Goal: Information Seeking & Learning: Learn about a topic

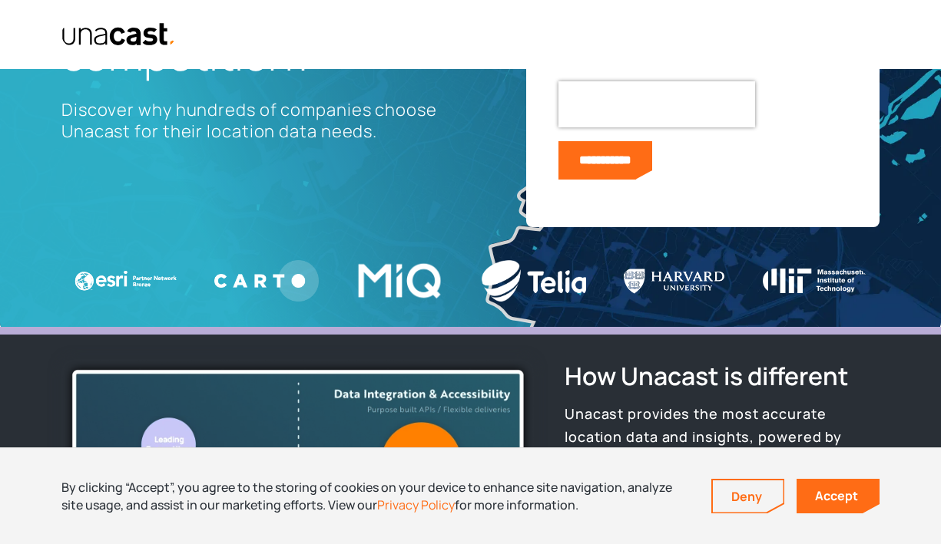
scroll to position [296, 0]
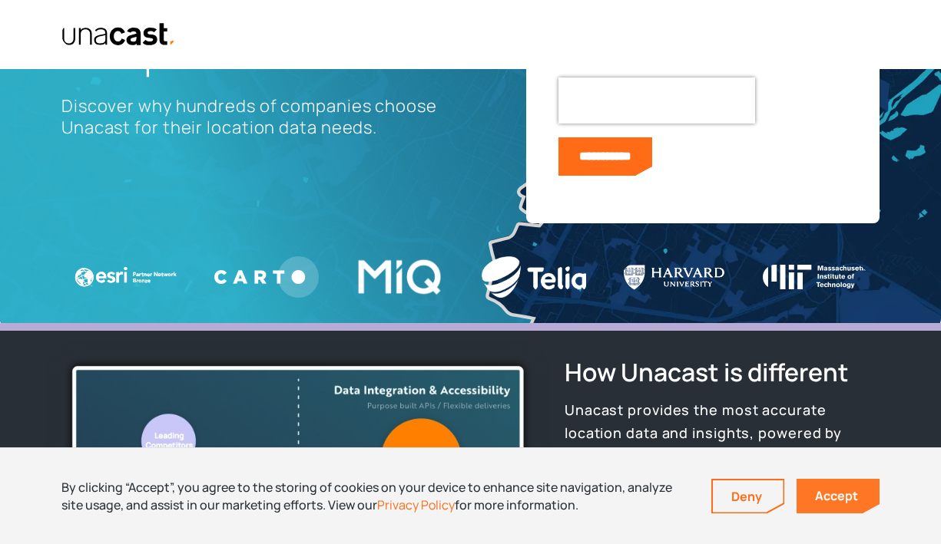
click at [848, 509] on link "Accept" at bounding box center [837, 496] width 83 height 35
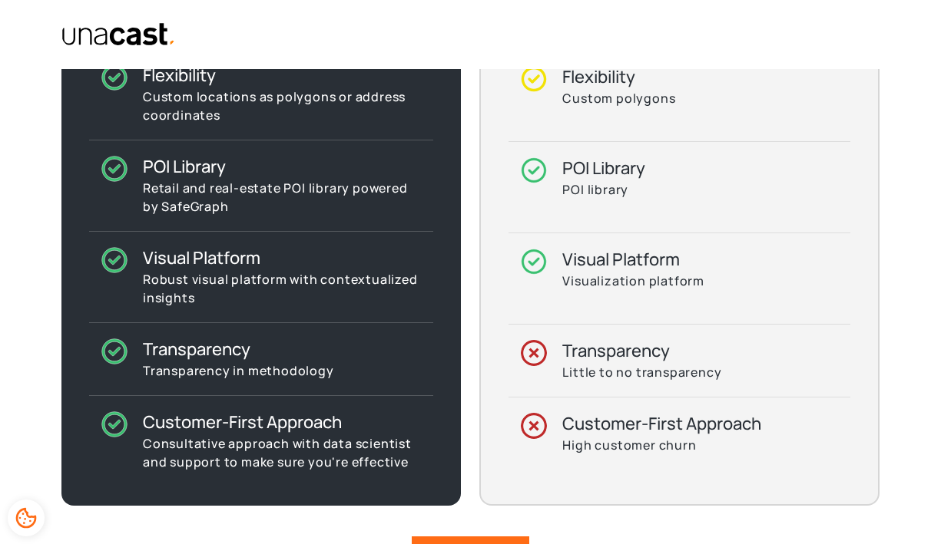
scroll to position [1889, 0]
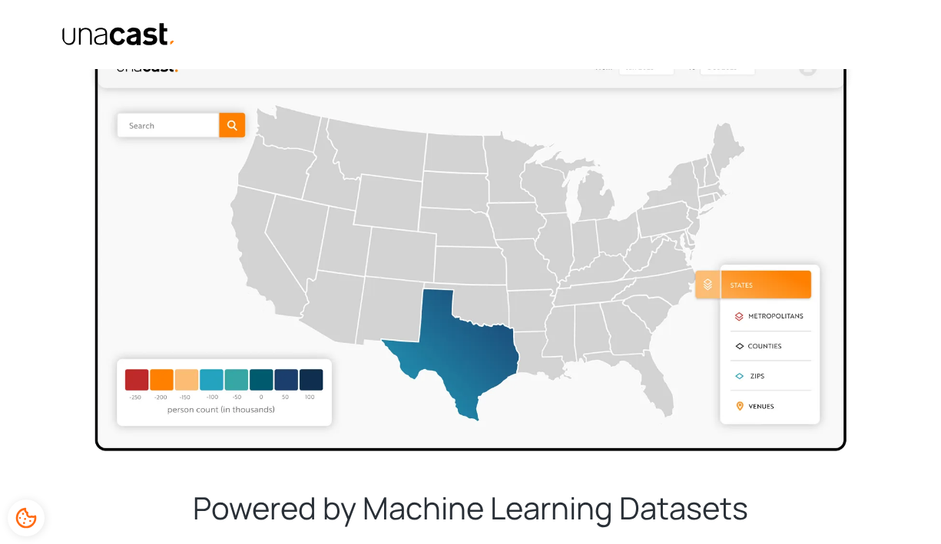
click at [418, 280] on img at bounding box center [471, 243] width 768 height 416
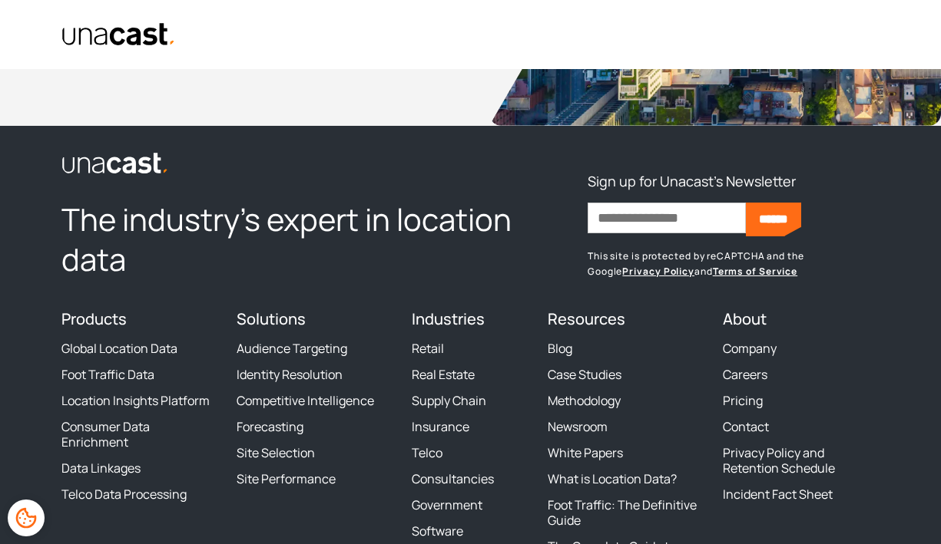
scroll to position [5640, 0]
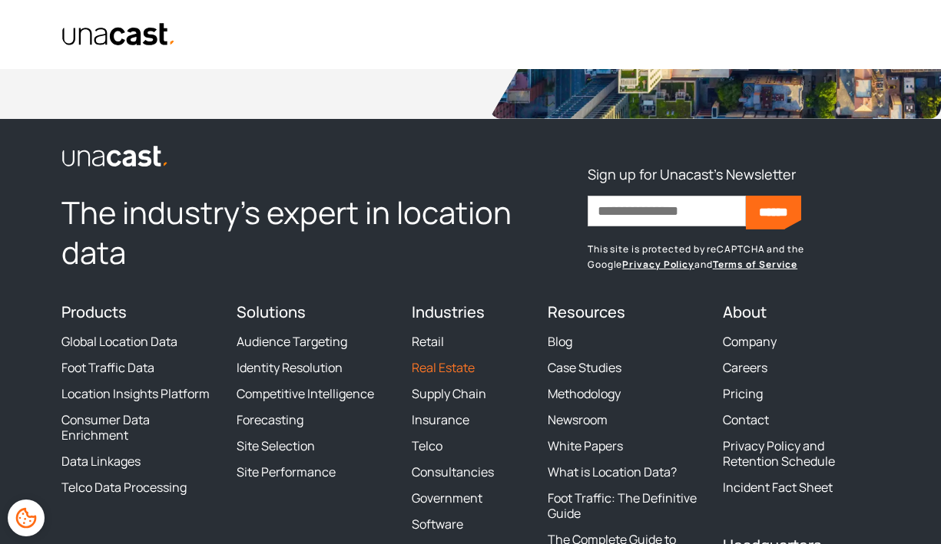
click at [441, 360] on link "Real Estate" at bounding box center [443, 367] width 63 height 15
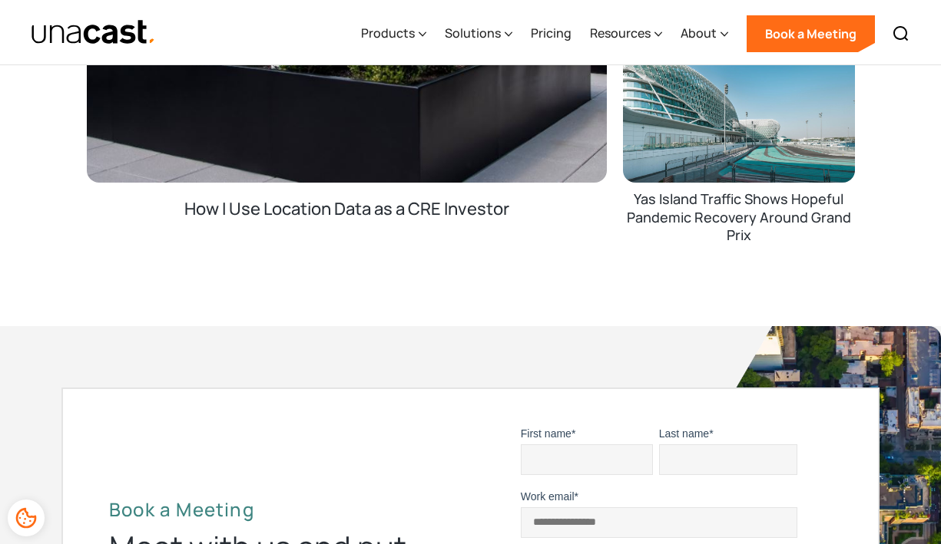
scroll to position [2465, 0]
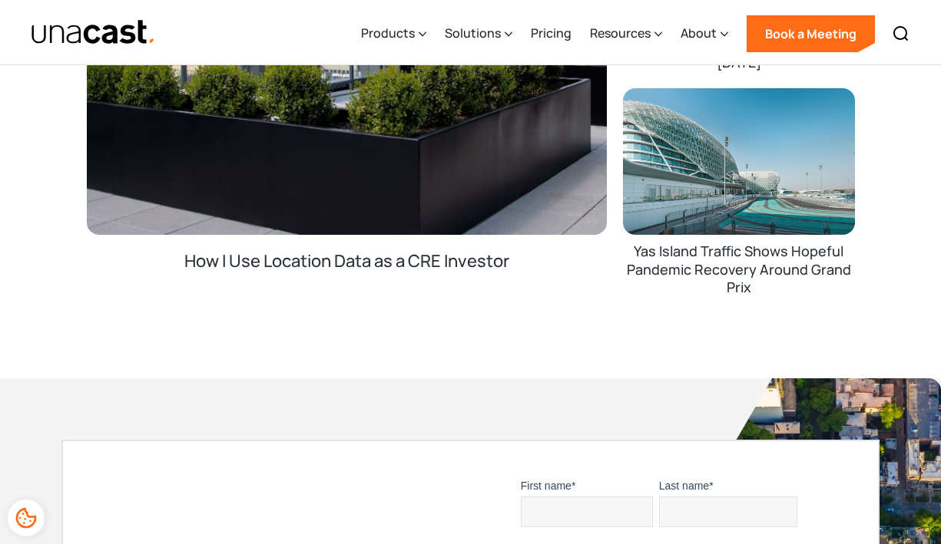
click at [517, 187] on img at bounding box center [347, 58] width 521 height 354
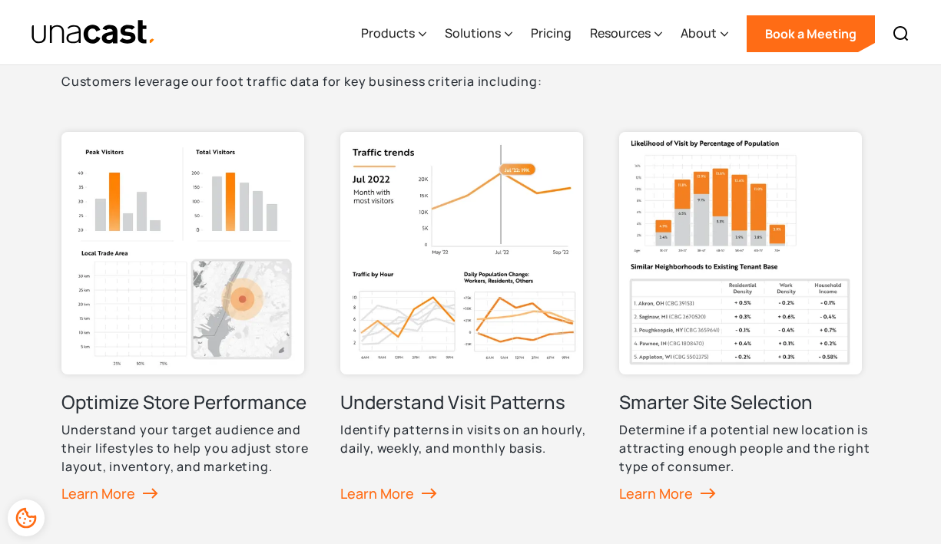
scroll to position [695, 0]
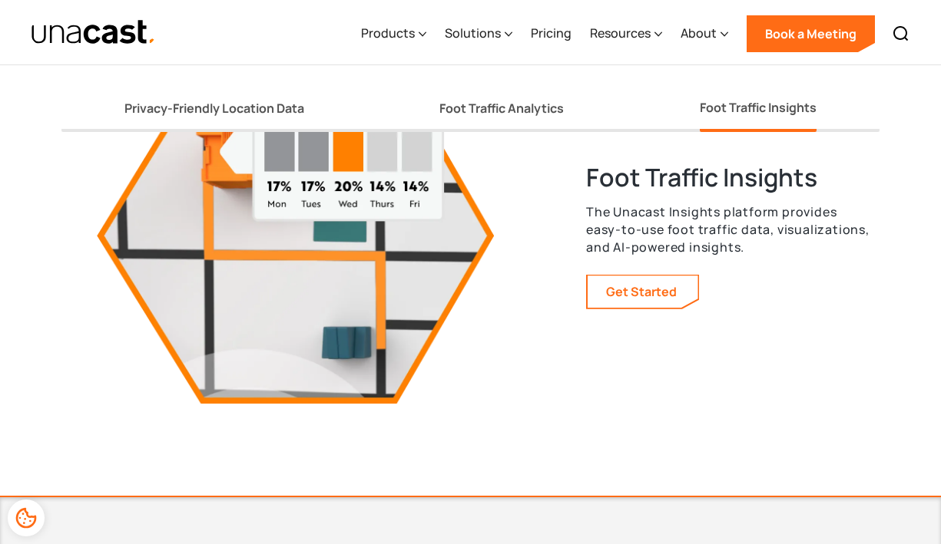
scroll to position [3236, 0]
